Goal: Task Accomplishment & Management: Complete application form

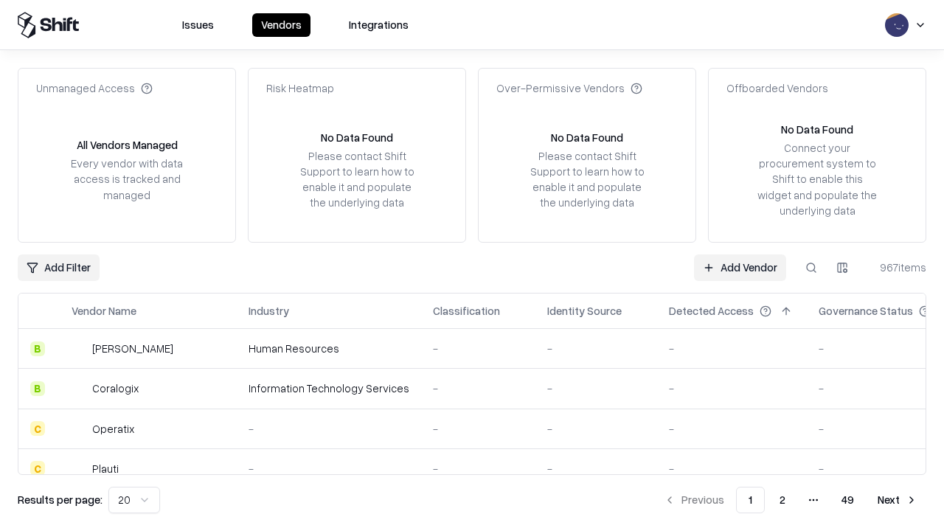
click at [740, 267] on link "Add Vendor" at bounding box center [740, 267] width 92 height 27
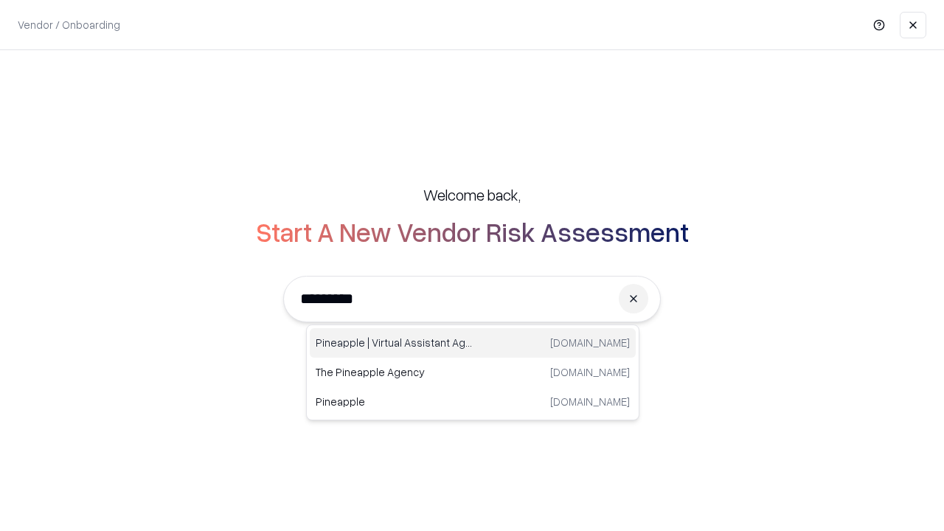
click at [473, 343] on div "Pineapple | Virtual Assistant Agency [DOMAIN_NAME]" at bounding box center [473, 343] width 326 height 30
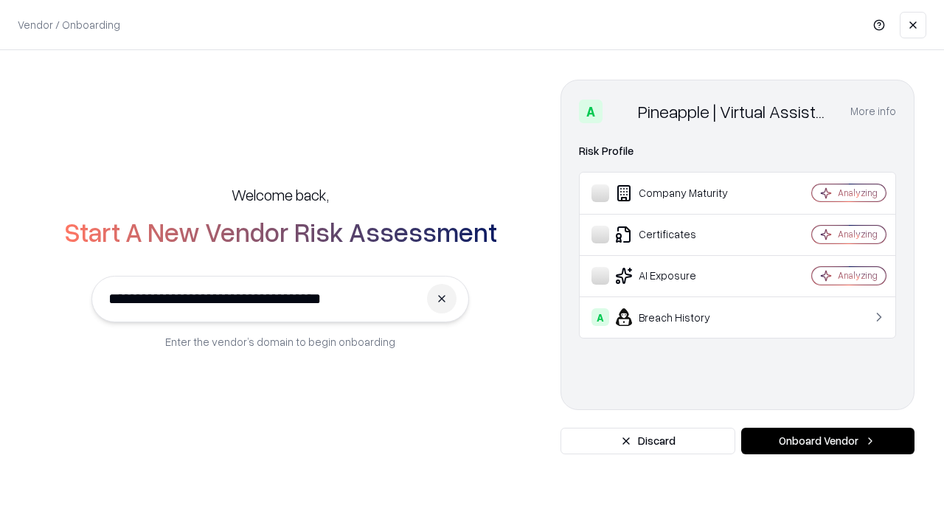
type input "**********"
click at [828, 441] on button "Onboard Vendor" at bounding box center [827, 441] width 173 height 27
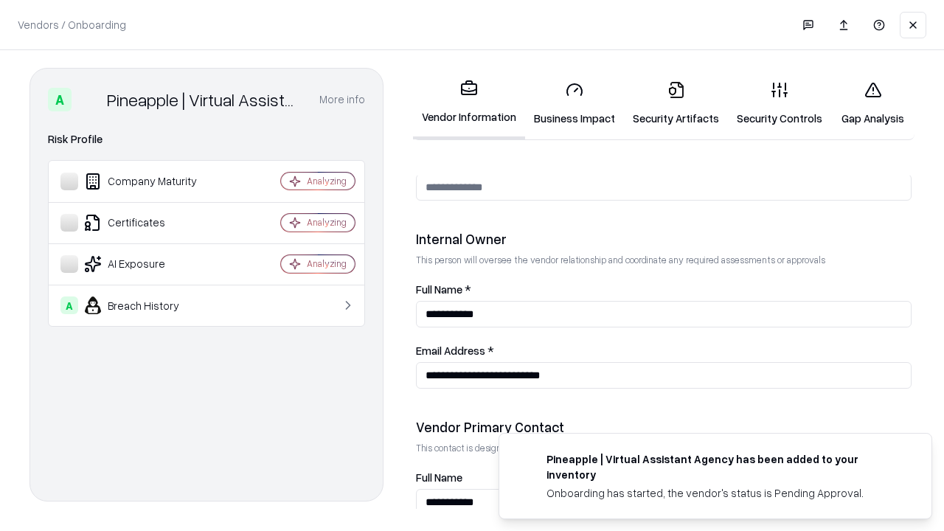
scroll to position [764, 0]
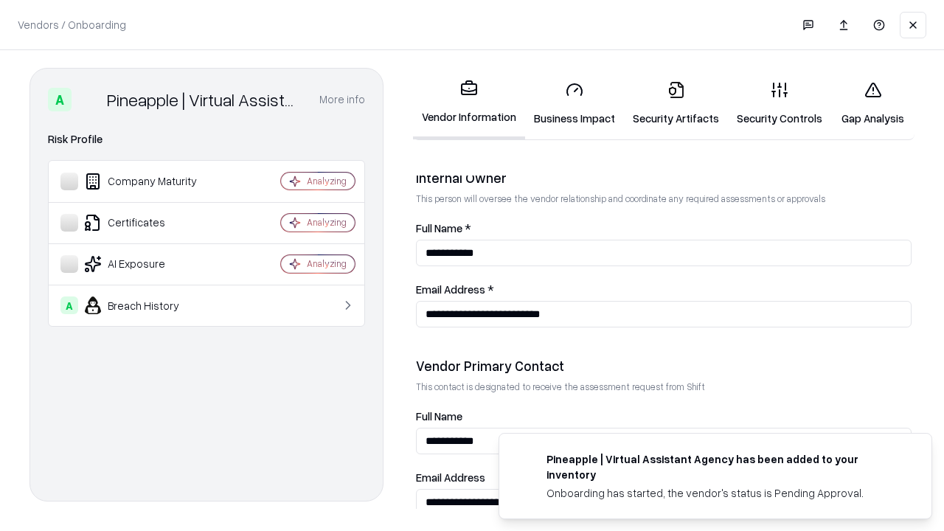
click at [676, 103] on link "Security Artifacts" at bounding box center [676, 103] width 104 height 69
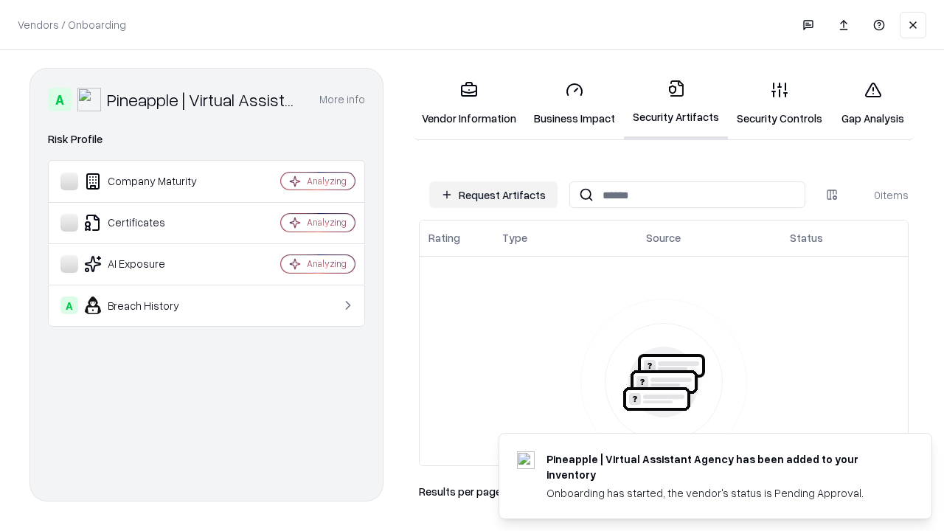
click at [493, 195] on button "Request Artifacts" at bounding box center [493, 194] width 128 height 27
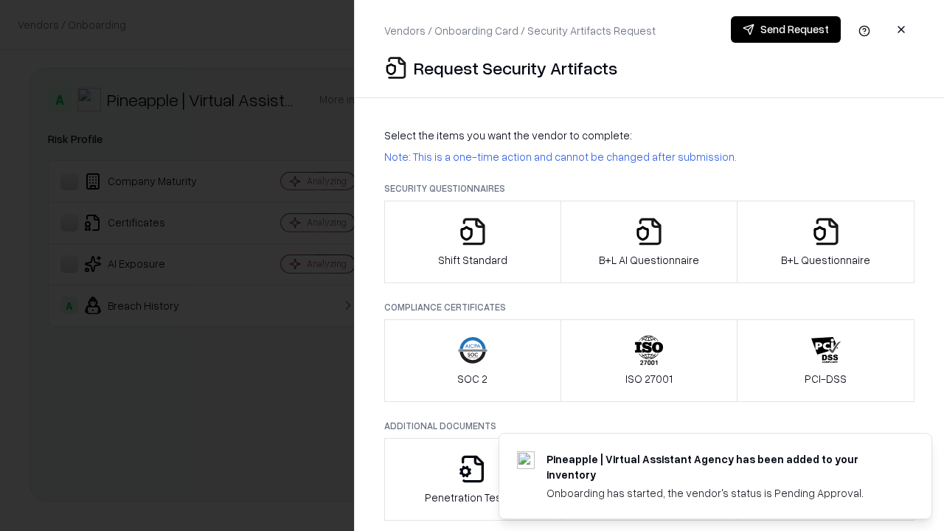
click at [825, 242] on icon "button" at bounding box center [826, 232] width 30 height 30
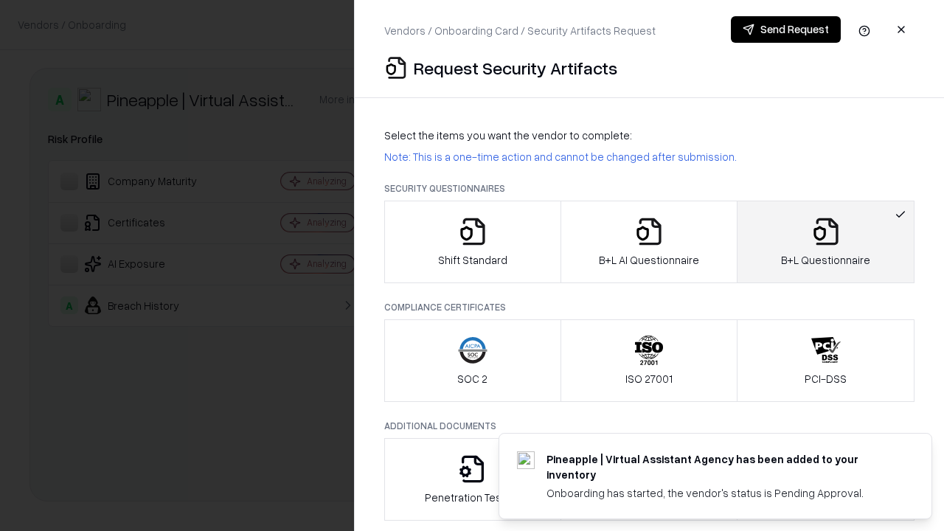
click at [648, 242] on icon "button" at bounding box center [649, 232] width 30 height 30
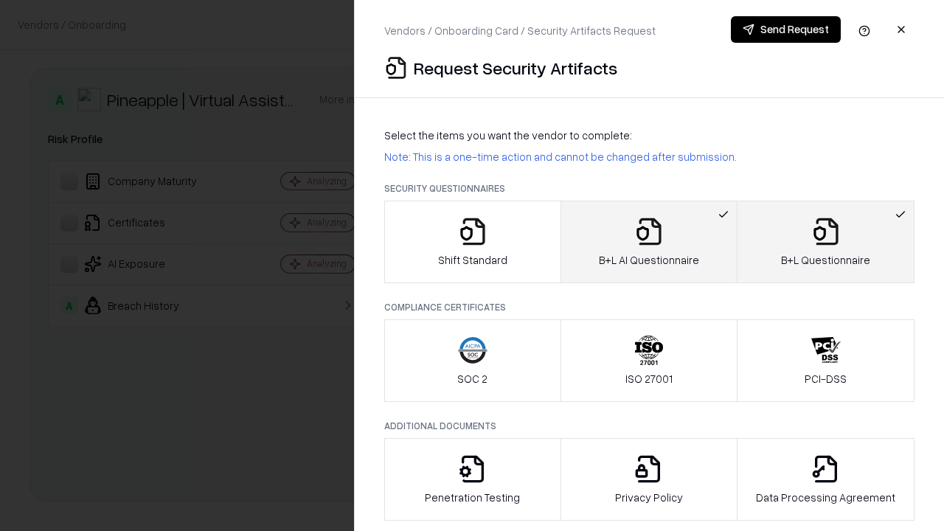
click at [786, 30] on button "Send Request" at bounding box center [786, 29] width 110 height 27
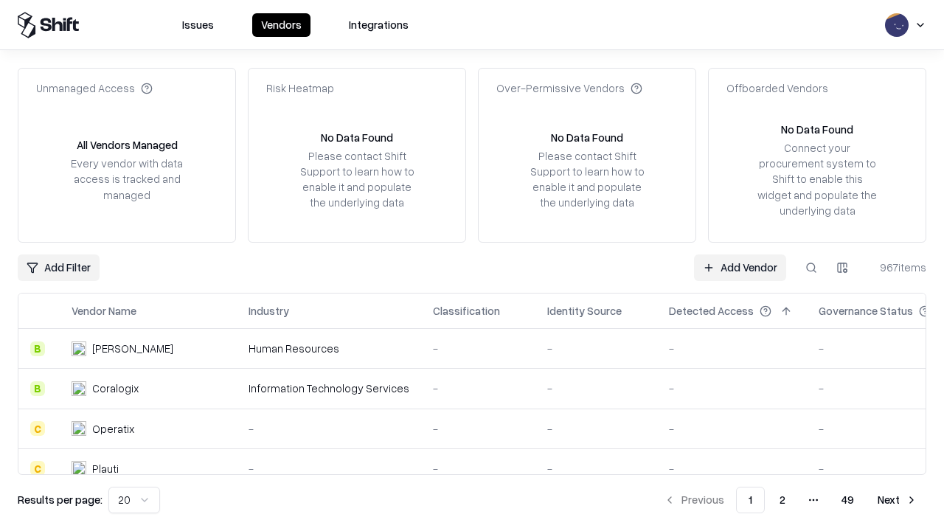
click at [811, 267] on button at bounding box center [811, 267] width 27 height 27
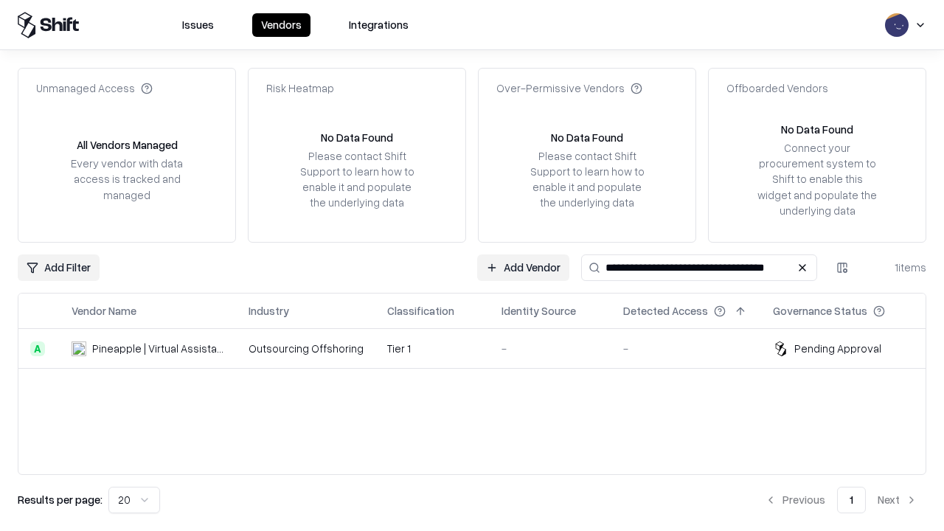
type input "**********"
click at [481, 348] on td "Tier 1" at bounding box center [432, 349] width 114 height 40
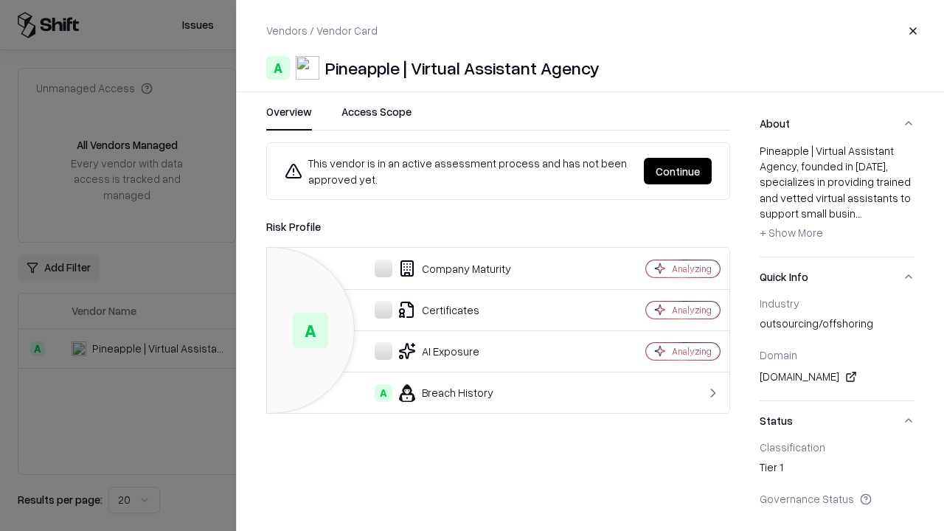
click at [678, 171] on button "Continue" at bounding box center [678, 171] width 68 height 27
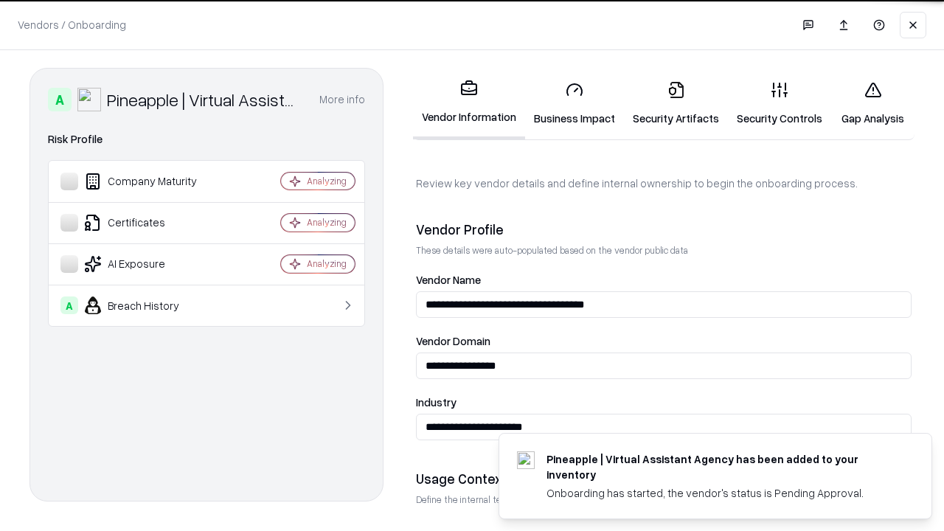
click at [676, 103] on link "Security Artifacts" at bounding box center [676, 103] width 104 height 69
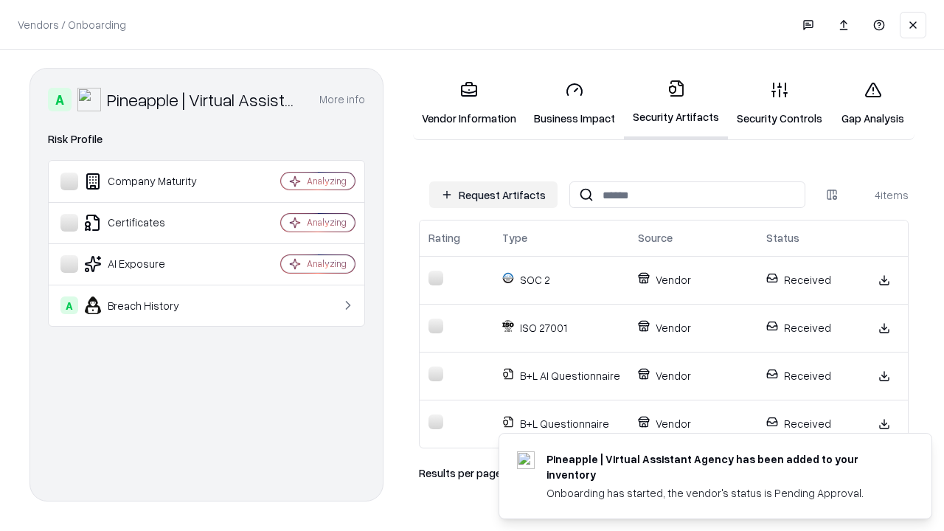
click at [873, 103] on link "Gap Analysis" at bounding box center [872, 103] width 83 height 69
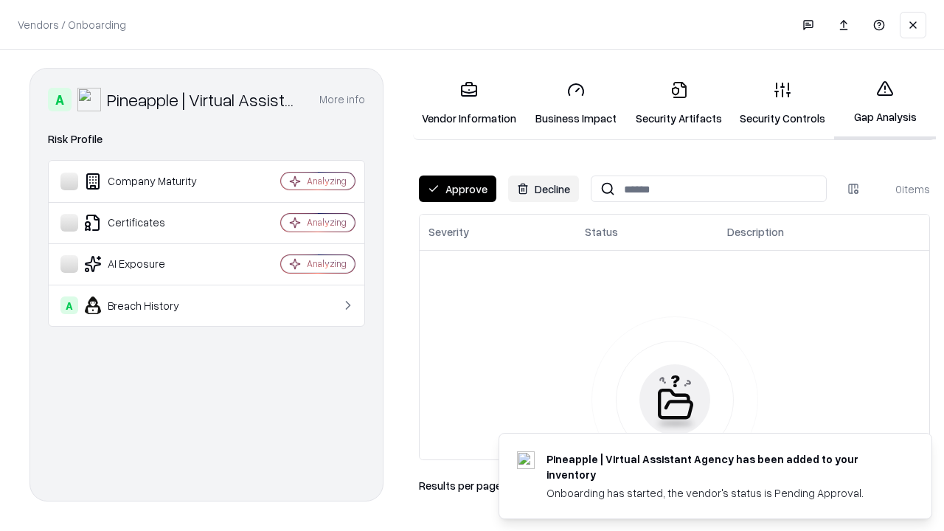
click at [457, 189] on button "Approve" at bounding box center [457, 189] width 77 height 27
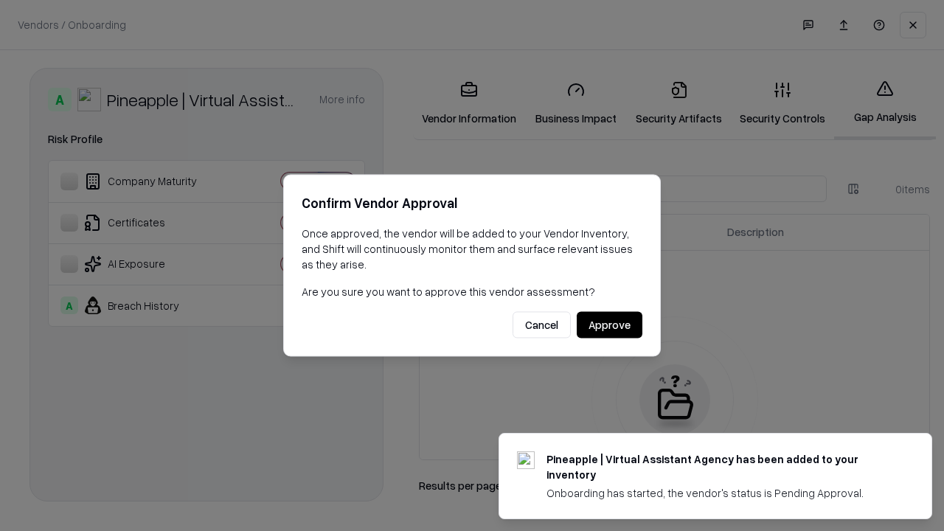
click at [609, 325] on button "Approve" at bounding box center [610, 325] width 66 height 27
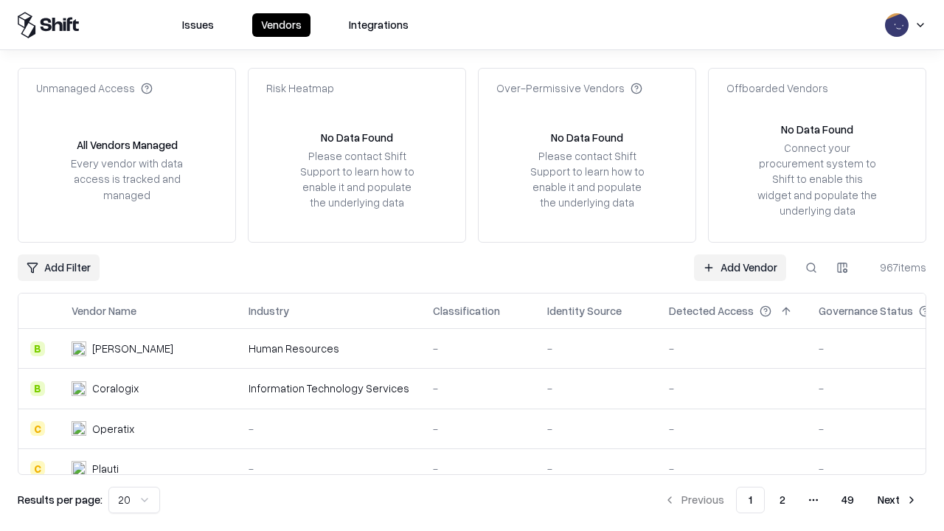
type input "**********"
click at [740, 267] on link "Add Vendor" at bounding box center [740, 267] width 92 height 27
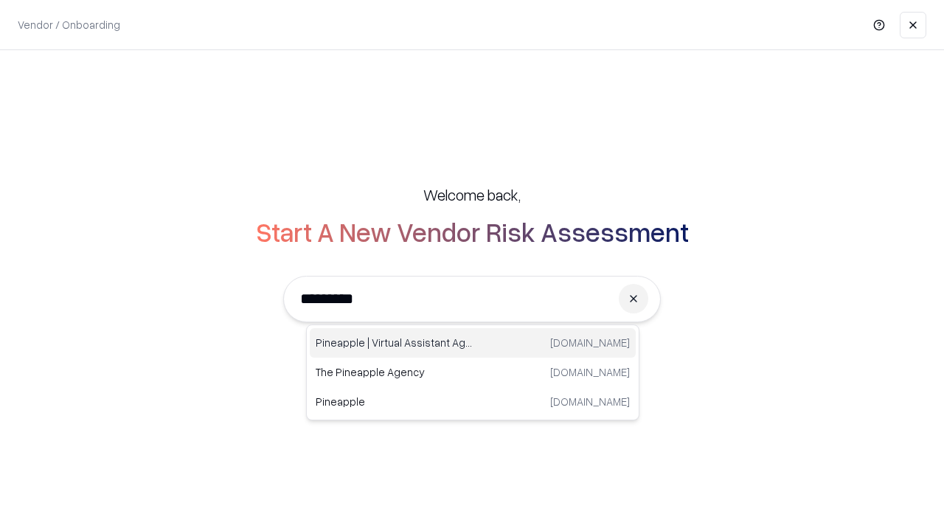
click at [473, 343] on div "Pineapple | Virtual Assistant Agency [DOMAIN_NAME]" at bounding box center [473, 343] width 326 height 30
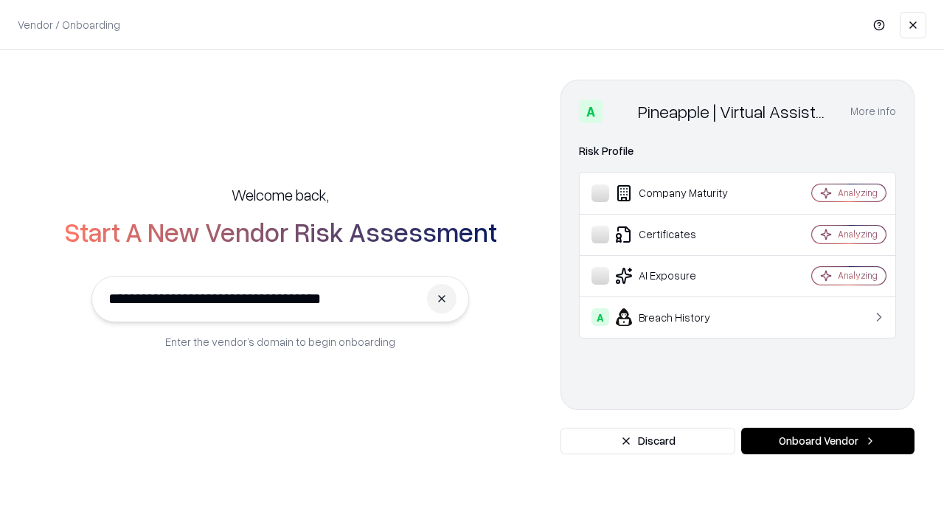
type input "**********"
click at [828, 441] on button "Onboard Vendor" at bounding box center [827, 441] width 173 height 27
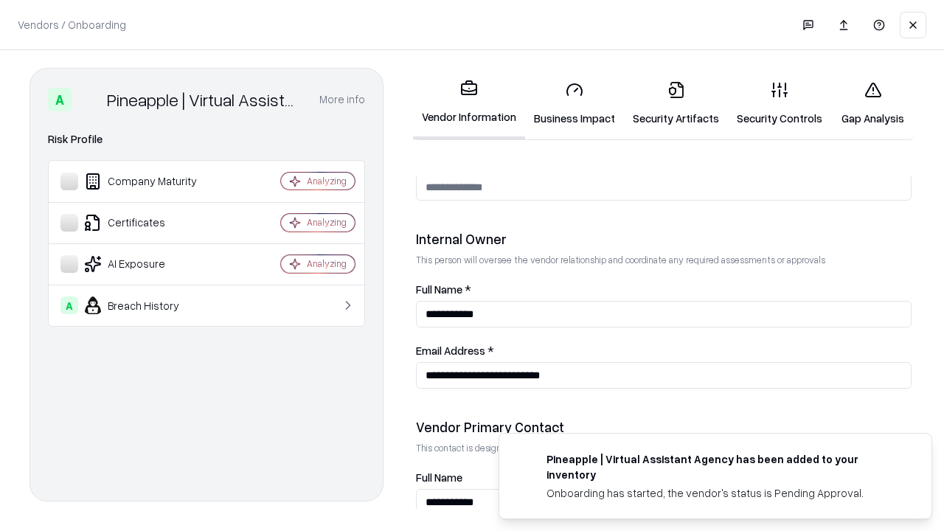
scroll to position [764, 0]
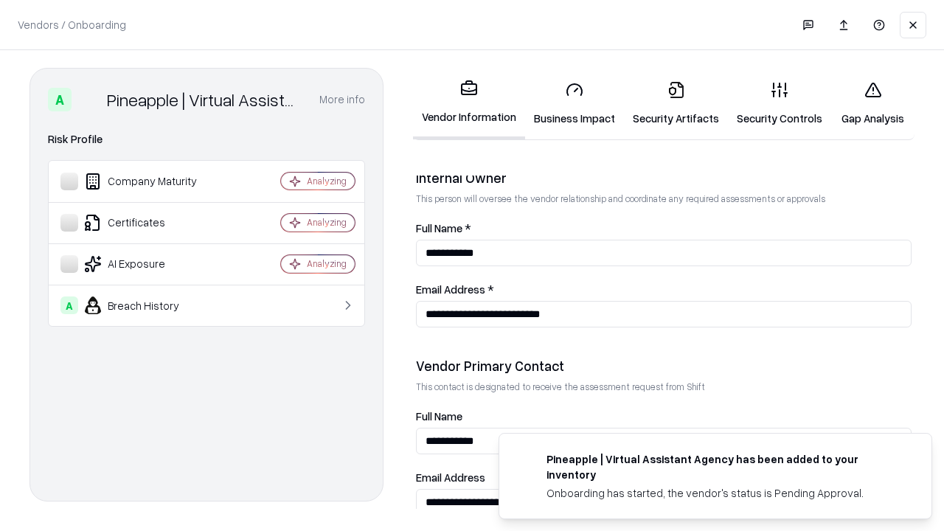
click at [873, 103] on link "Gap Analysis" at bounding box center [872, 103] width 83 height 69
